Goal: Task Accomplishment & Management: Use online tool/utility

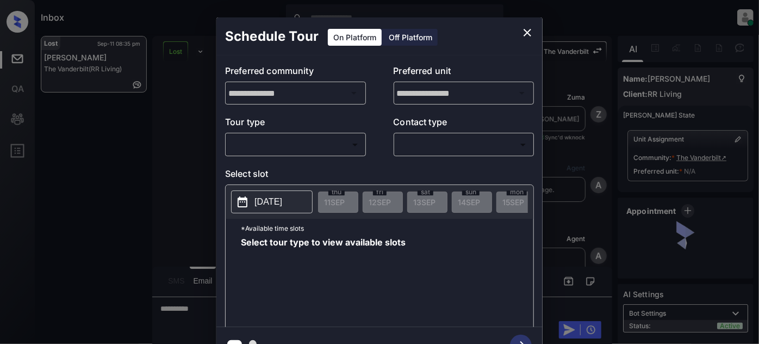
scroll to position [5812, 0]
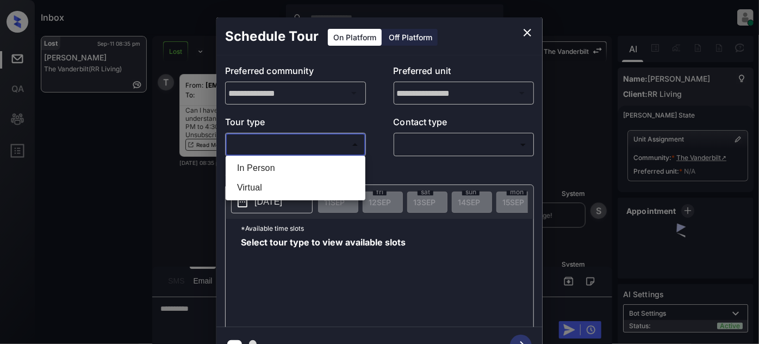
click at [297, 141] on body "Inbox [PERSON_NAME] Online Set yourself offline Set yourself on break Profile S…" at bounding box center [379, 172] width 759 height 344
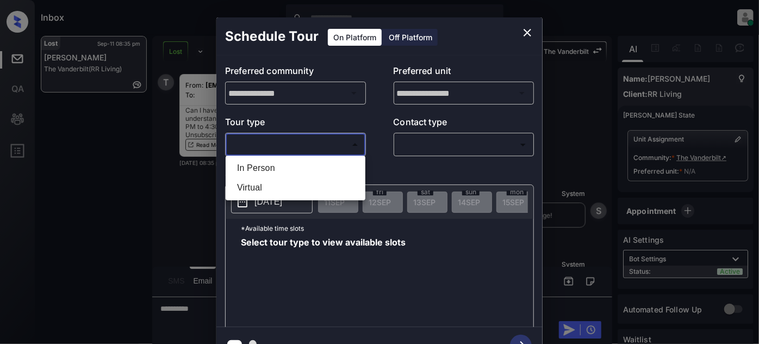
click at [523, 34] on div at bounding box center [379, 172] width 759 height 344
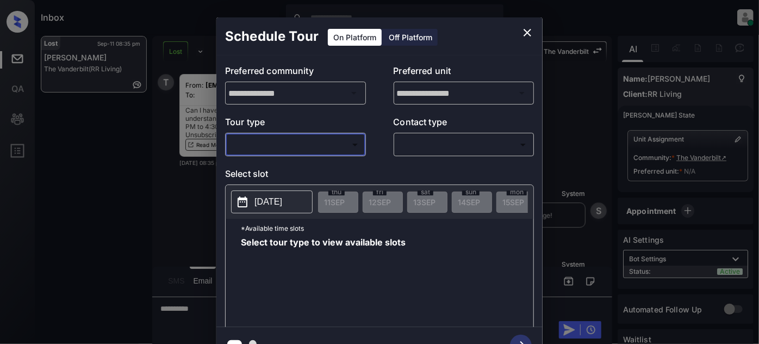
click at [525, 32] on icon "close" at bounding box center [527, 32] width 13 height 13
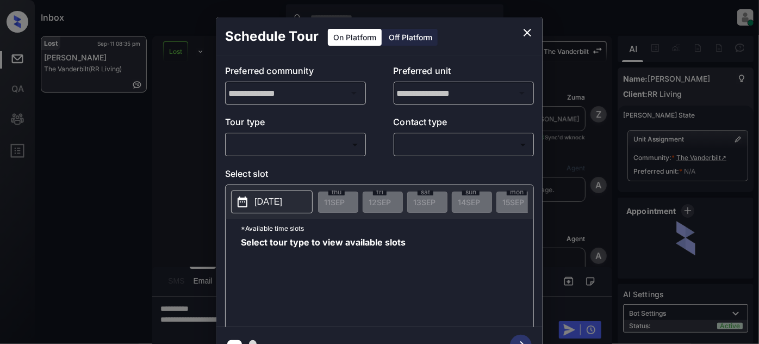
scroll to position [5812, 0]
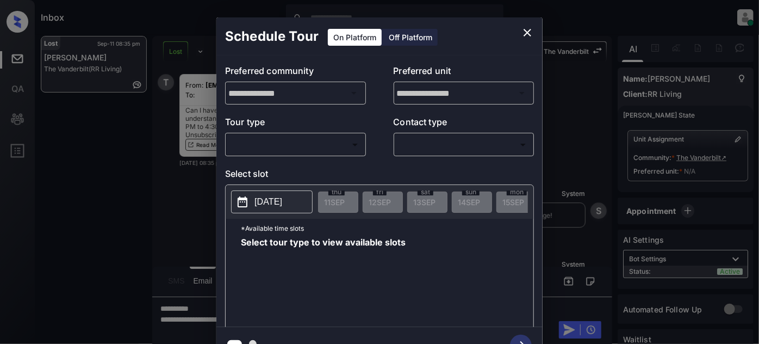
click at [333, 138] on body "Inbox [PERSON_NAME] Online Set yourself offline Set yourself on break Profile S…" at bounding box center [379, 172] width 759 height 344
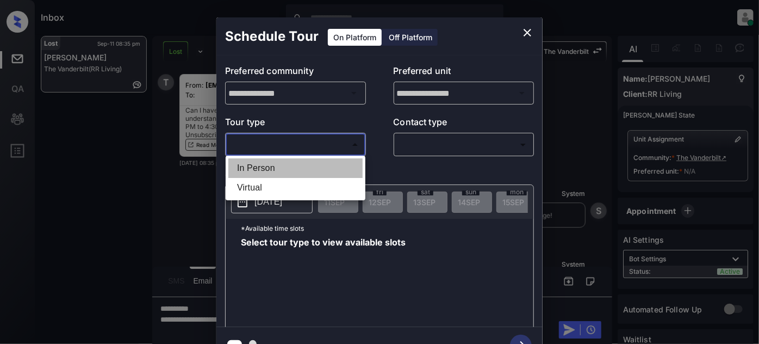
click at [281, 163] on li "In Person" at bounding box center [295, 168] width 134 height 20
type input "********"
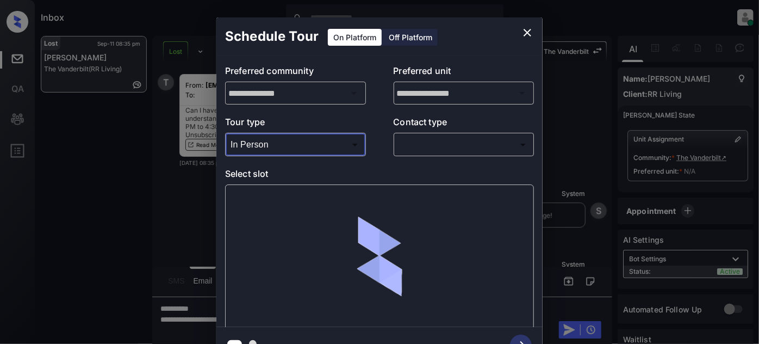
click at [474, 142] on body "Inbox [PERSON_NAME] Online Set yourself offline Set yourself on break Profile S…" at bounding box center [379, 172] width 759 height 344
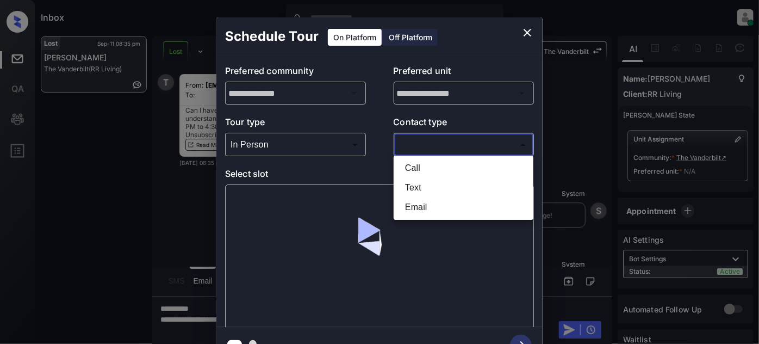
drag, startPoint x: 445, startPoint y: 187, endPoint x: 423, endPoint y: 188, distance: 22.4
click at [445, 187] on li "Text" at bounding box center [463, 188] width 134 height 20
type input "****"
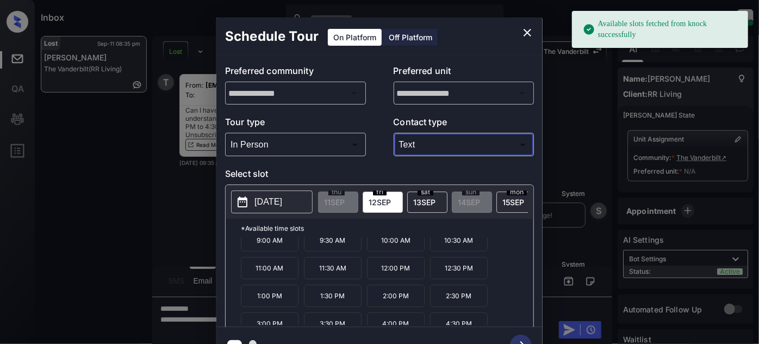
scroll to position [17, 0]
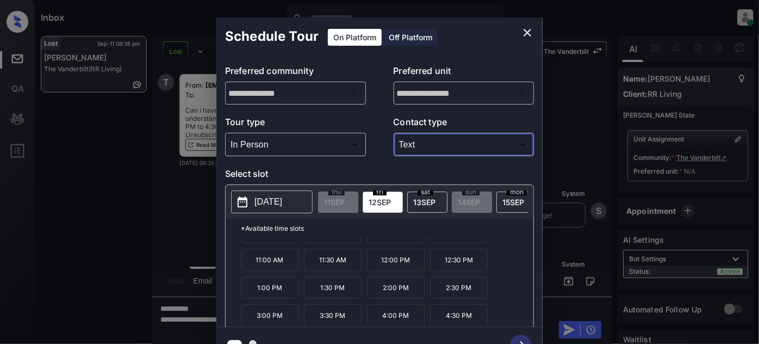
click at [527, 30] on icon "close" at bounding box center [527, 32] width 13 height 13
